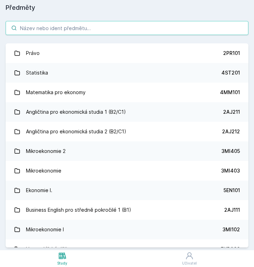
click at [119, 28] on input "search" at bounding box center [127, 28] width 242 height 14
paste input "2PL432"
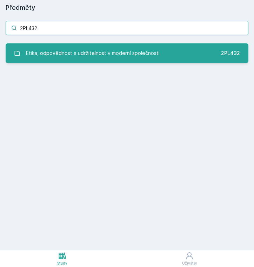
type input "2PL432"
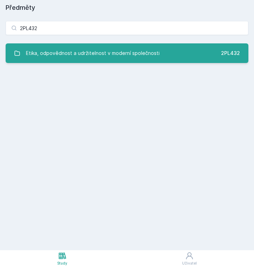
click at [119, 51] on div "Etika, odpovědnost a udržitelnost v moderní společnosti" at bounding box center [92, 53] width 133 height 14
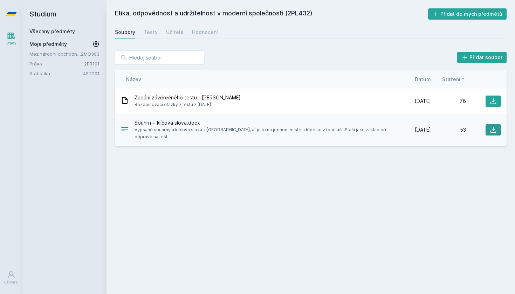
click at [253, 127] on icon at bounding box center [493, 130] width 6 height 6
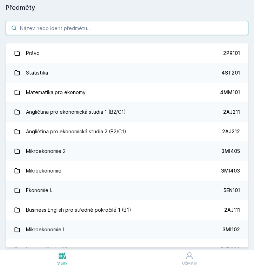
click at [89, 22] on input "search" at bounding box center [127, 28] width 242 height 14
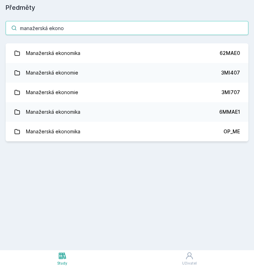
type input "manažerská ekonom"
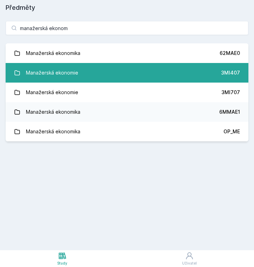
drag, startPoint x: 89, startPoint y: 22, endPoint x: 101, endPoint y: 76, distance: 54.5
click at [101, 76] on link "Manažerská ekonomie 3MI407" at bounding box center [127, 73] width 242 height 20
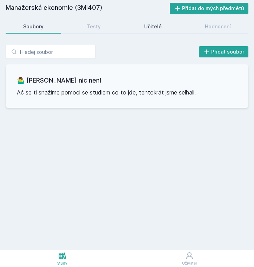
click at [156, 29] on div "Učitelé" at bounding box center [153, 26] width 18 height 7
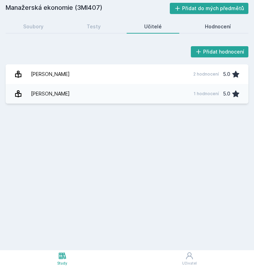
click at [228, 22] on link "Hodnocení" at bounding box center [217, 27] width 61 height 14
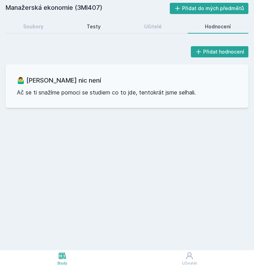
click at [91, 29] on div "Testy" at bounding box center [94, 26] width 14 height 7
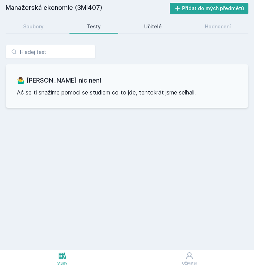
click at [167, 23] on link "Učitelé" at bounding box center [152, 27] width 53 height 14
click at [165, 23] on link "Učitelé" at bounding box center [152, 27] width 53 height 14
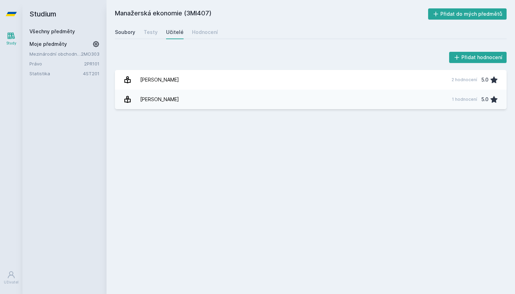
click at [128, 28] on link "Soubory" at bounding box center [125, 32] width 20 height 14
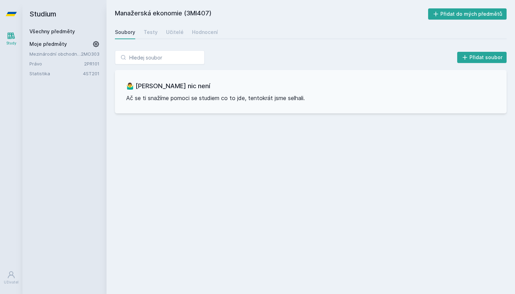
click at [126, 32] on div "Soubory" at bounding box center [125, 32] width 20 height 7
click at [15, 14] on icon at bounding box center [11, 14] width 11 height 4
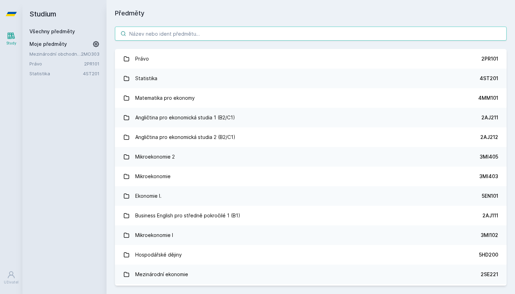
click at [173, 40] on input "search" at bounding box center [311, 34] width 392 height 14
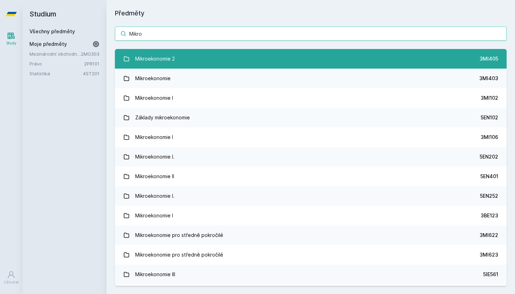
type input "Mikro"
click at [212, 63] on link "Mikroekonomie 2 3MI405" at bounding box center [311, 59] width 392 height 20
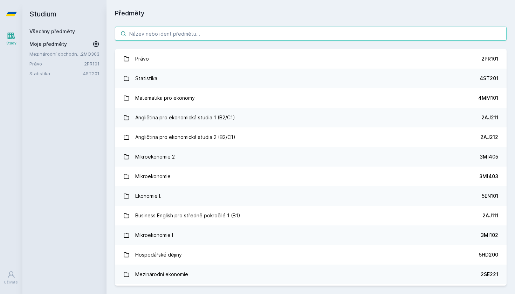
click at [166, 36] on input "search" at bounding box center [311, 34] width 392 height 14
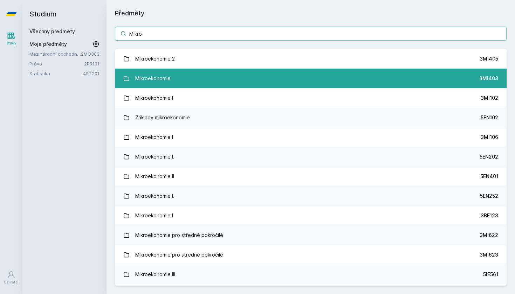
type input "Mikro"
click at [229, 81] on link "Mikroekonomie 3MI403" at bounding box center [311, 79] width 392 height 20
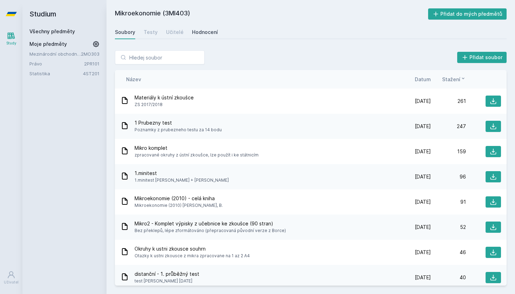
click at [195, 31] on div "Hodnocení" at bounding box center [205, 32] width 26 height 7
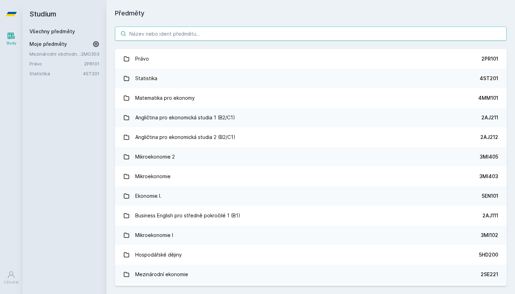
click at [195, 38] on input "search" at bounding box center [311, 34] width 392 height 14
paste input "2OP40"
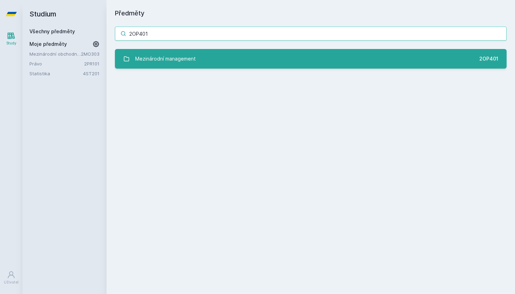
type input "2OP401"
click at [257, 57] on link "Mezinárodní management 2OP401" at bounding box center [311, 59] width 392 height 20
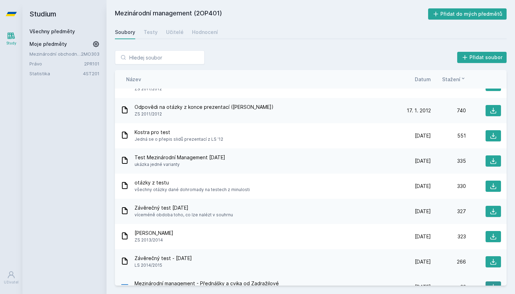
click at [495, 284] on icon at bounding box center [493, 287] width 7 height 7
click at [272, 35] on div "Soubory Testy Učitelé Hodnocení" at bounding box center [311, 32] width 392 height 14
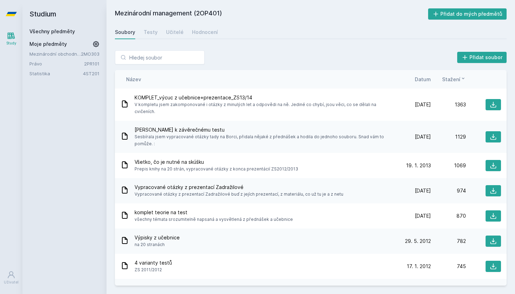
click at [33, 12] on h2 "Studium" at bounding box center [64, 14] width 70 height 28
click at [14, 13] on icon at bounding box center [11, 14] width 11 height 4
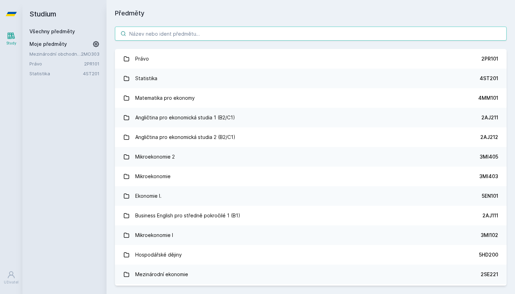
click at [179, 30] on input "search" at bounding box center [311, 34] width 392 height 14
paste input "2PR421"
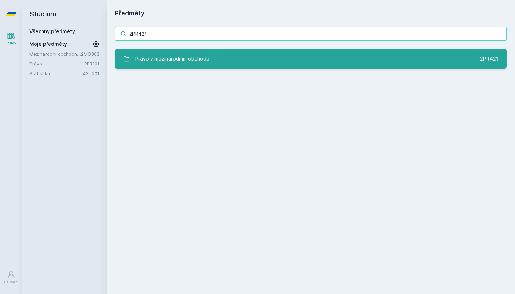
type input "2PR421"
click at [180, 55] on div "Právo v mezinárodním obchodě" at bounding box center [172, 59] width 74 height 14
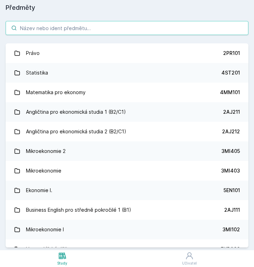
click at [52, 24] on input "search" at bounding box center [127, 28] width 242 height 14
paste input "2OP411"
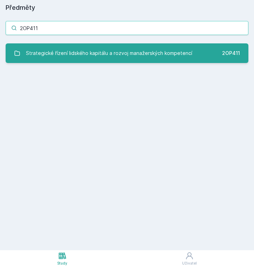
type input "2OP411"
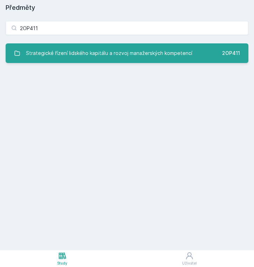
click at [87, 48] on div "Strategické řízení lidského kapitálu a rozvoj manažerských kompetencí" at bounding box center [109, 53] width 166 height 14
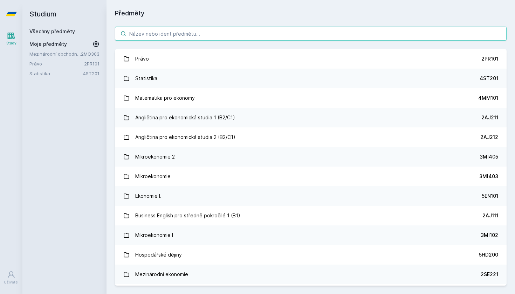
click at [143, 35] on input "search" at bounding box center [311, 34] width 392 height 14
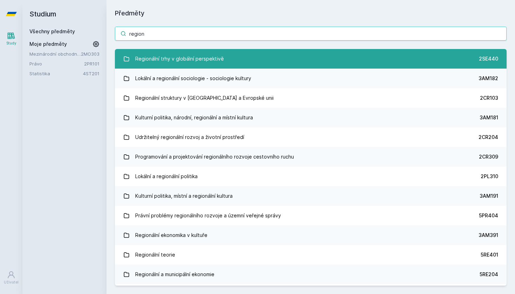
type input "region"
click at [157, 62] on div "Regionální trhy v globální perspektivě" at bounding box center [179, 59] width 89 height 14
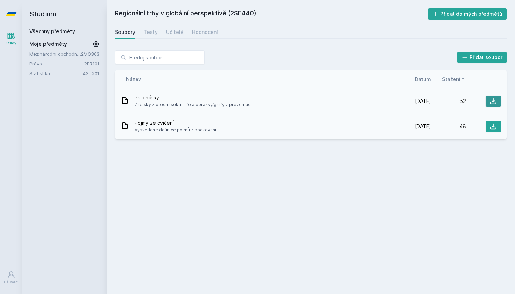
click at [492, 102] on icon at bounding box center [493, 101] width 7 height 7
